Goal: Task Accomplishment & Management: Complete application form

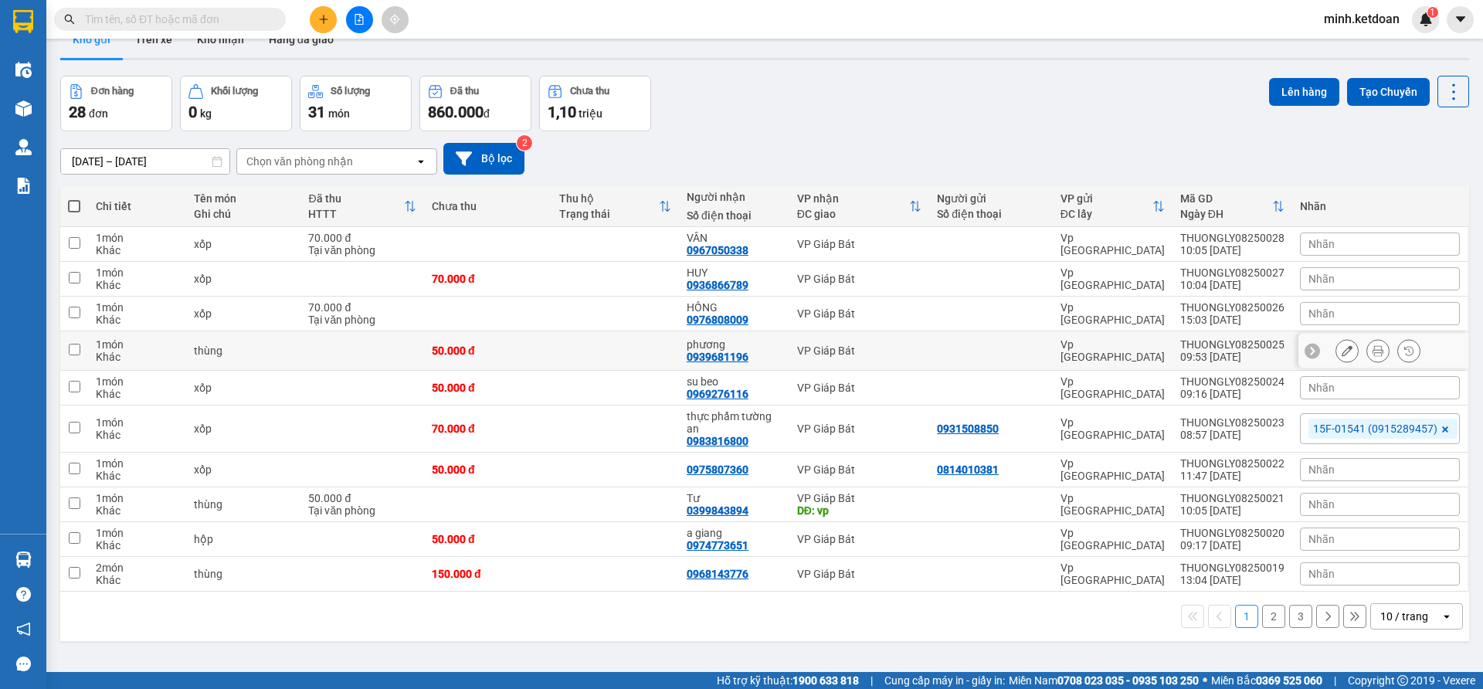
scroll to position [71, 0]
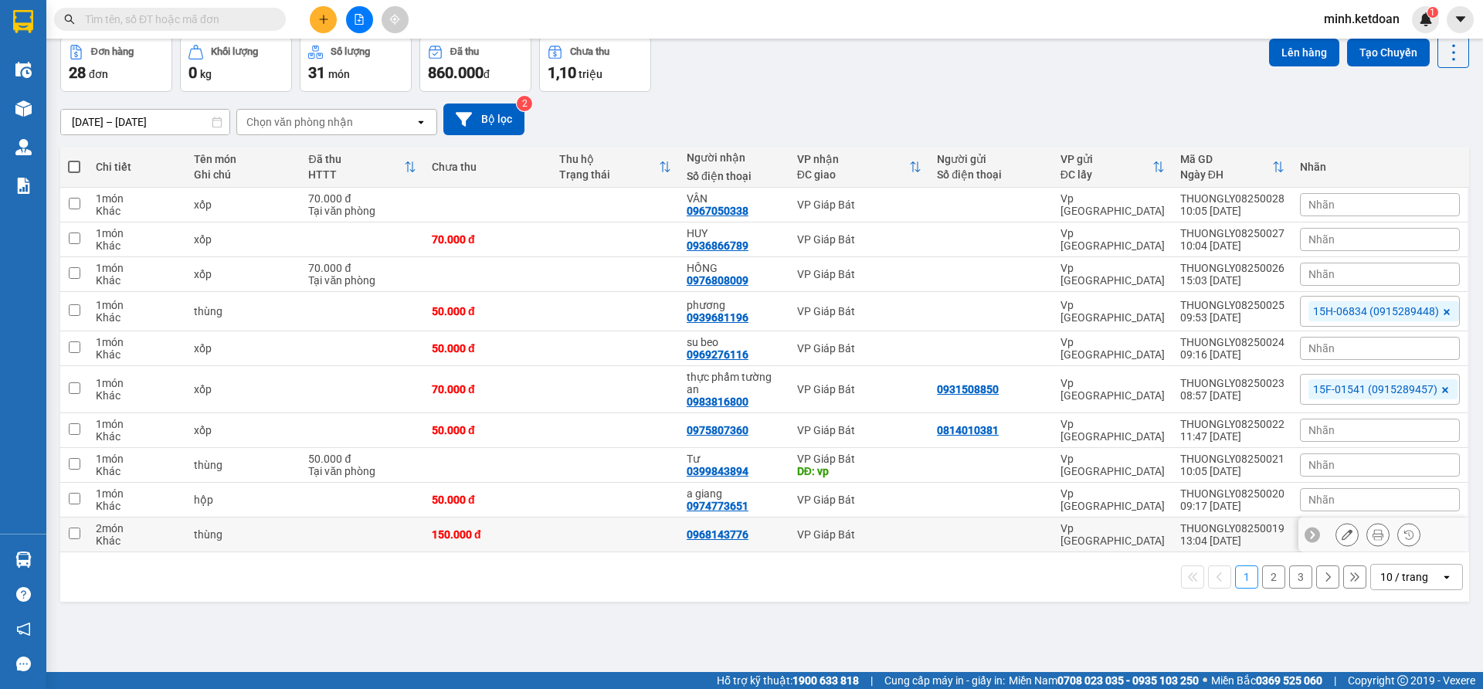
click at [729, 539] on div "0968143776" at bounding box center [718, 534] width 62 height 12
copy div "0968143776"
click at [323, 17] on icon "plus" at bounding box center [323, 19] width 11 height 11
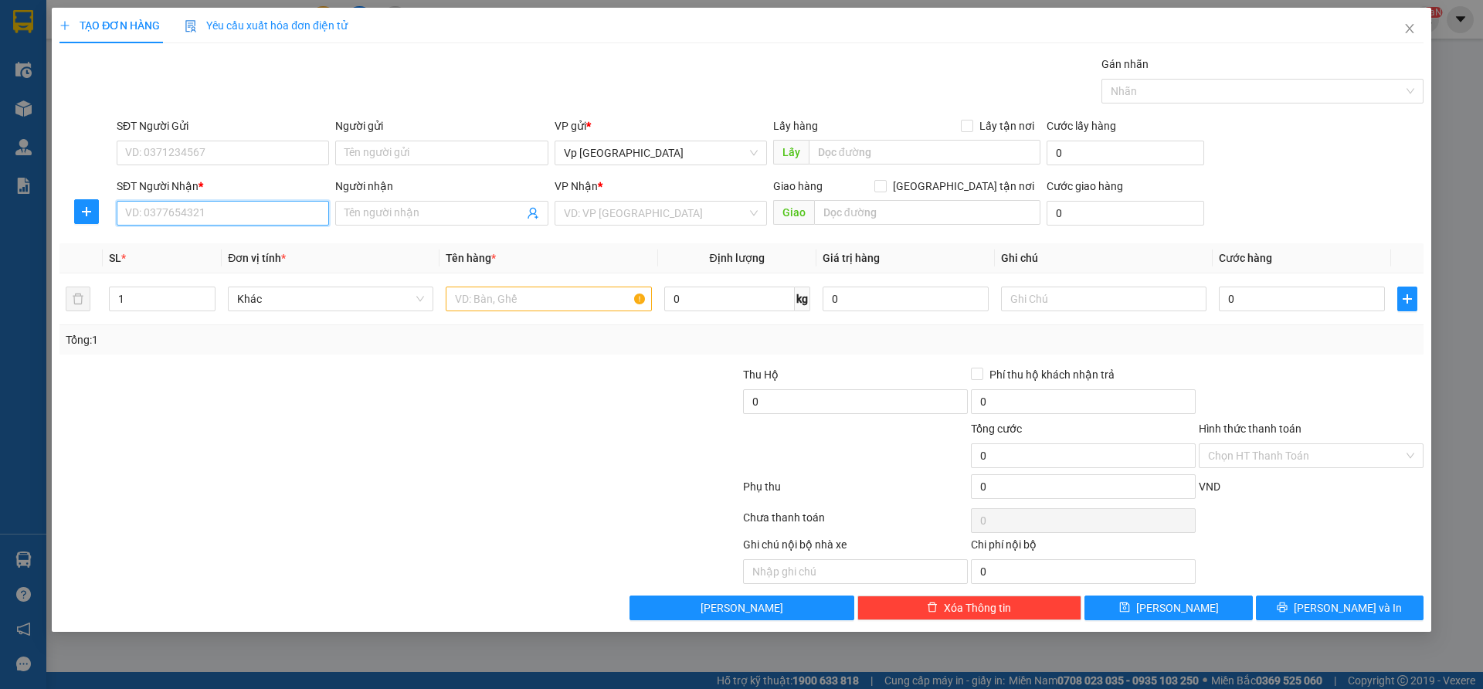
click at [280, 218] on input "SĐT Người Nhận *" at bounding box center [223, 213] width 212 height 25
paste input "0968143776"
click at [280, 248] on div "0968143776" at bounding box center [223, 244] width 194 height 17
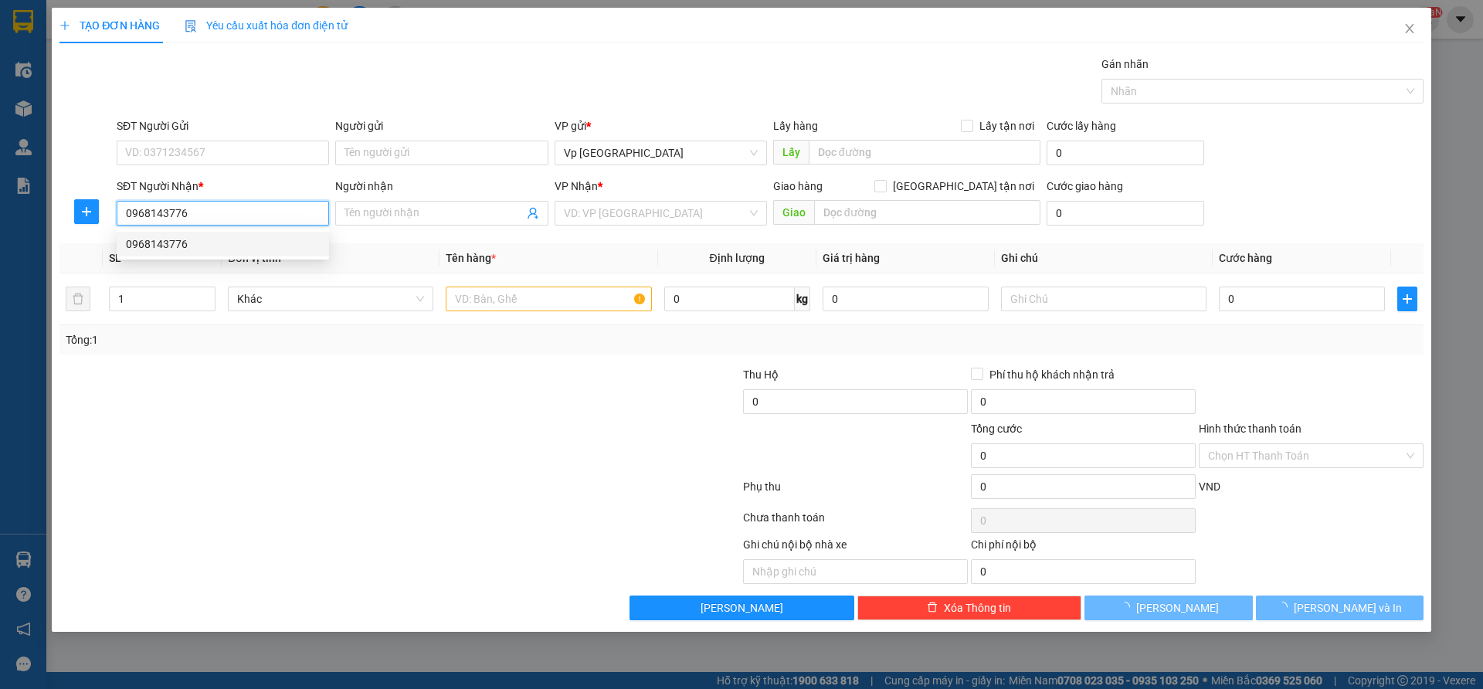
type input "0968143776"
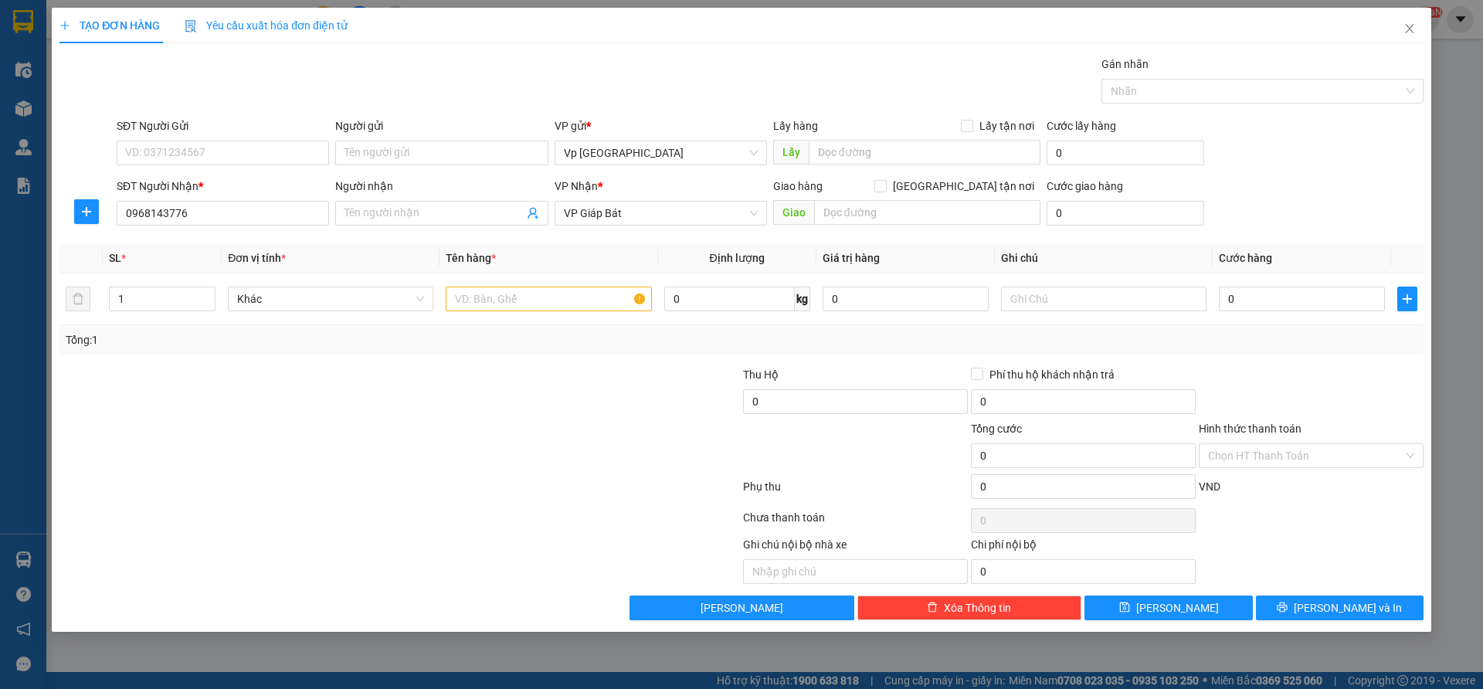
click at [389, 420] on div at bounding box center [286, 447] width 456 height 54
click at [1254, 312] on div "0" at bounding box center [1302, 299] width 166 height 31
click at [1259, 301] on input "0" at bounding box center [1302, 299] width 166 height 25
type input "7"
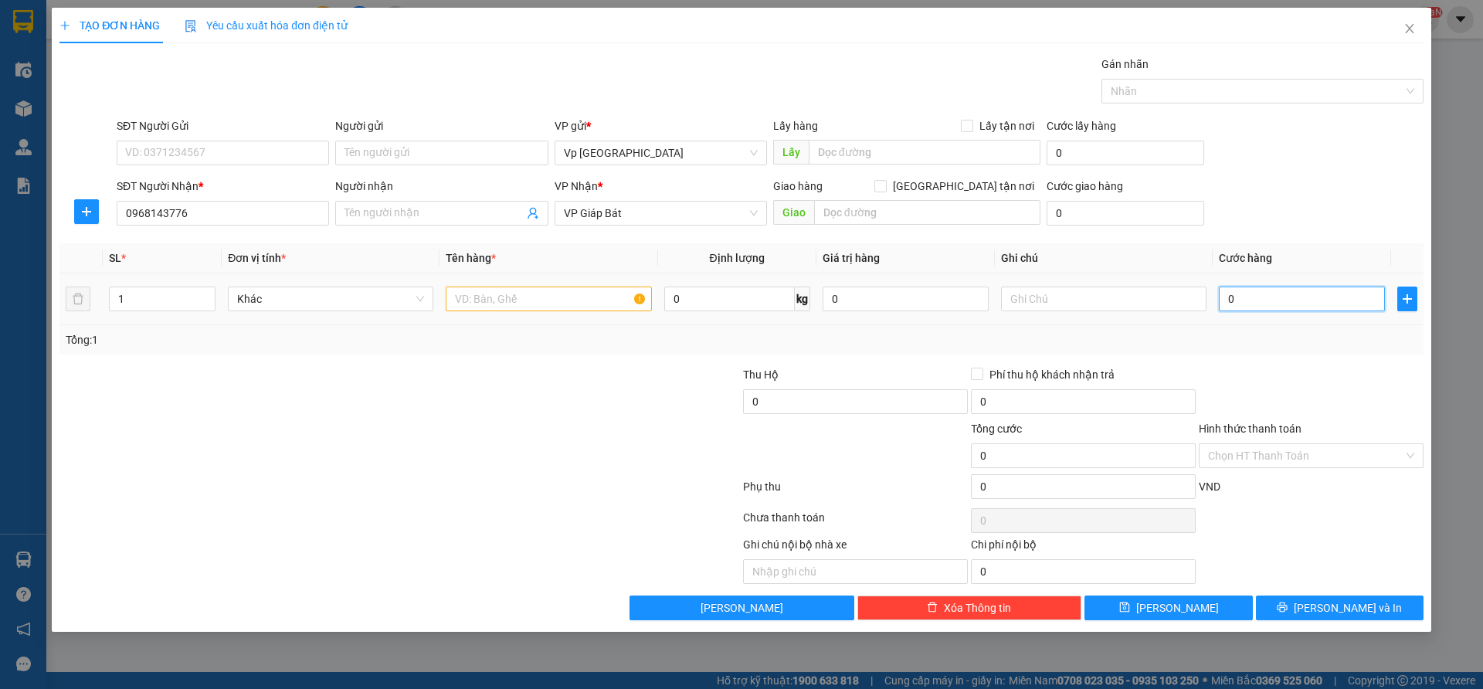
type input "7"
type input "70"
type input "700"
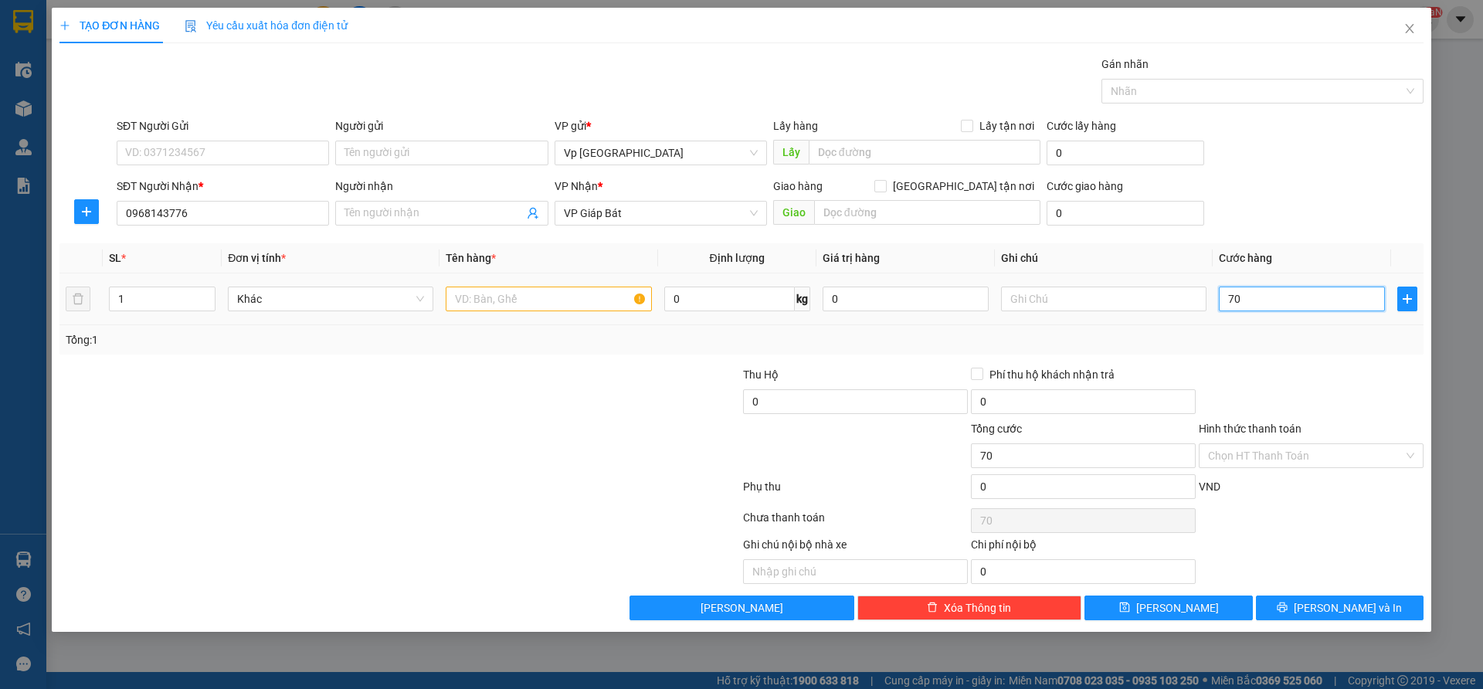
type input "700"
type input "7.000"
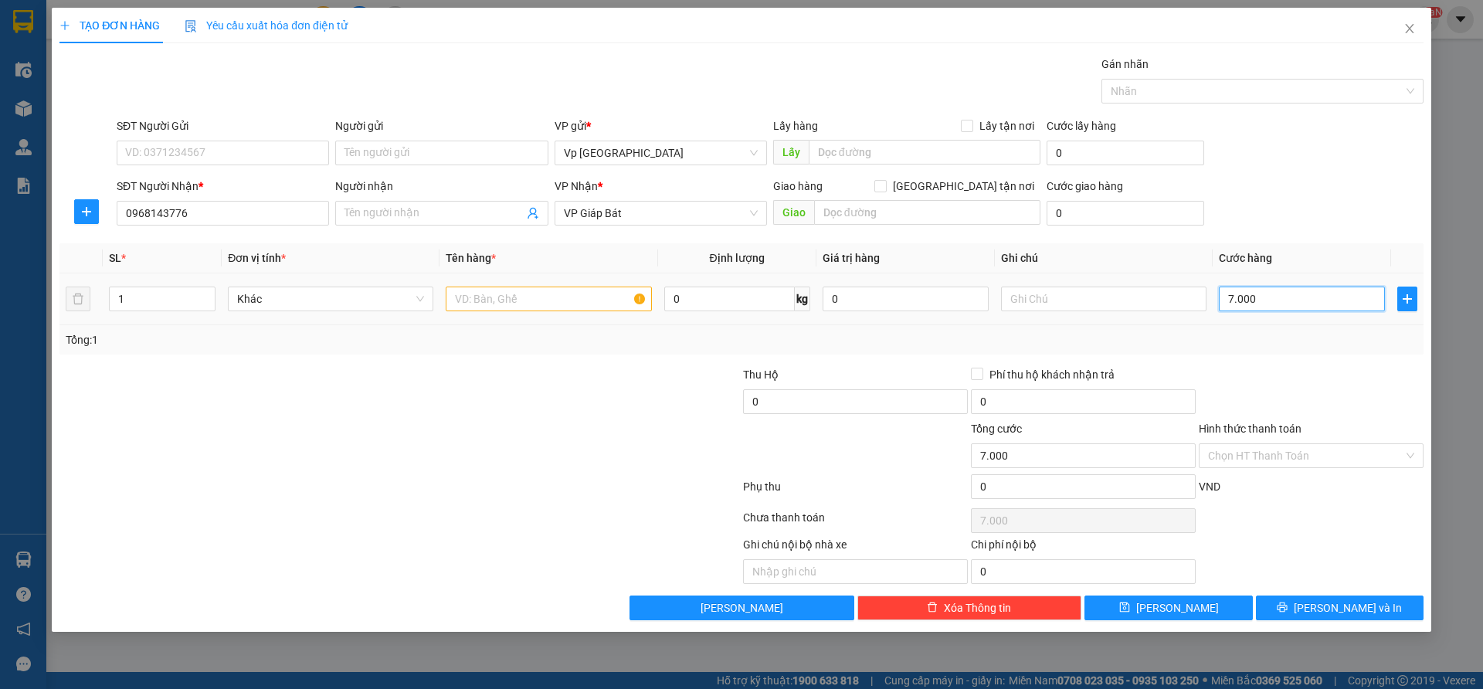
type input "70.000"
click at [547, 296] on input "text" at bounding box center [549, 299] width 206 height 25
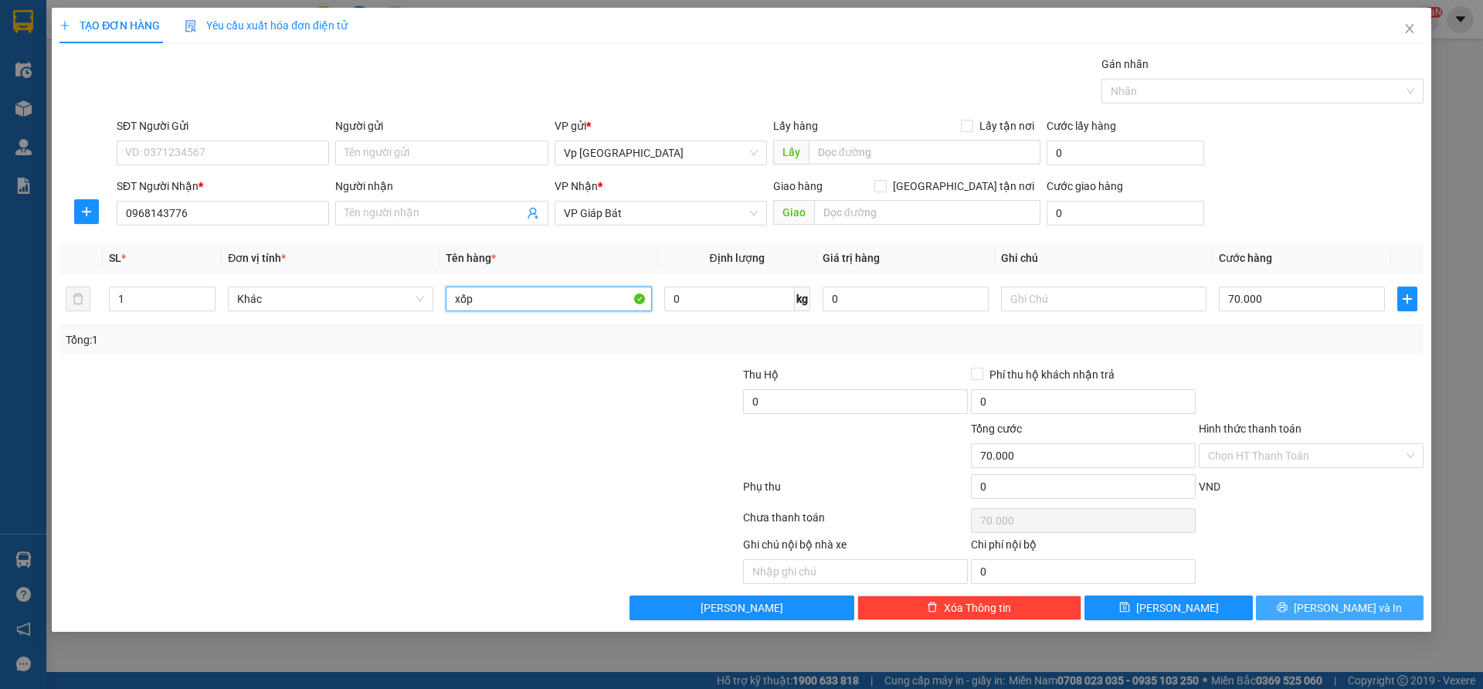
type input "xốp"
click at [1341, 607] on span "[PERSON_NAME] và In" at bounding box center [1348, 608] width 108 height 17
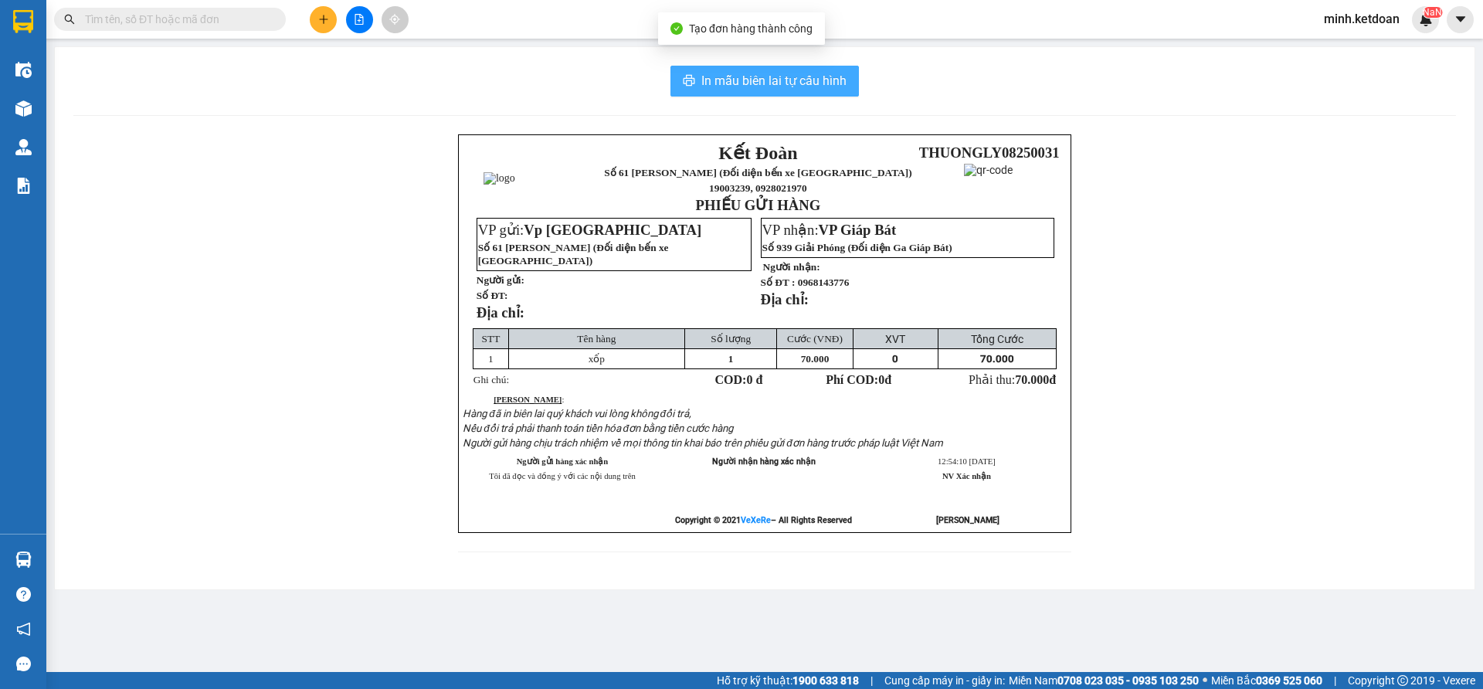
click at [802, 85] on span "In mẫu biên lai tự cấu hình" at bounding box center [774, 80] width 145 height 19
